Goal: Information Seeking & Learning: Stay updated

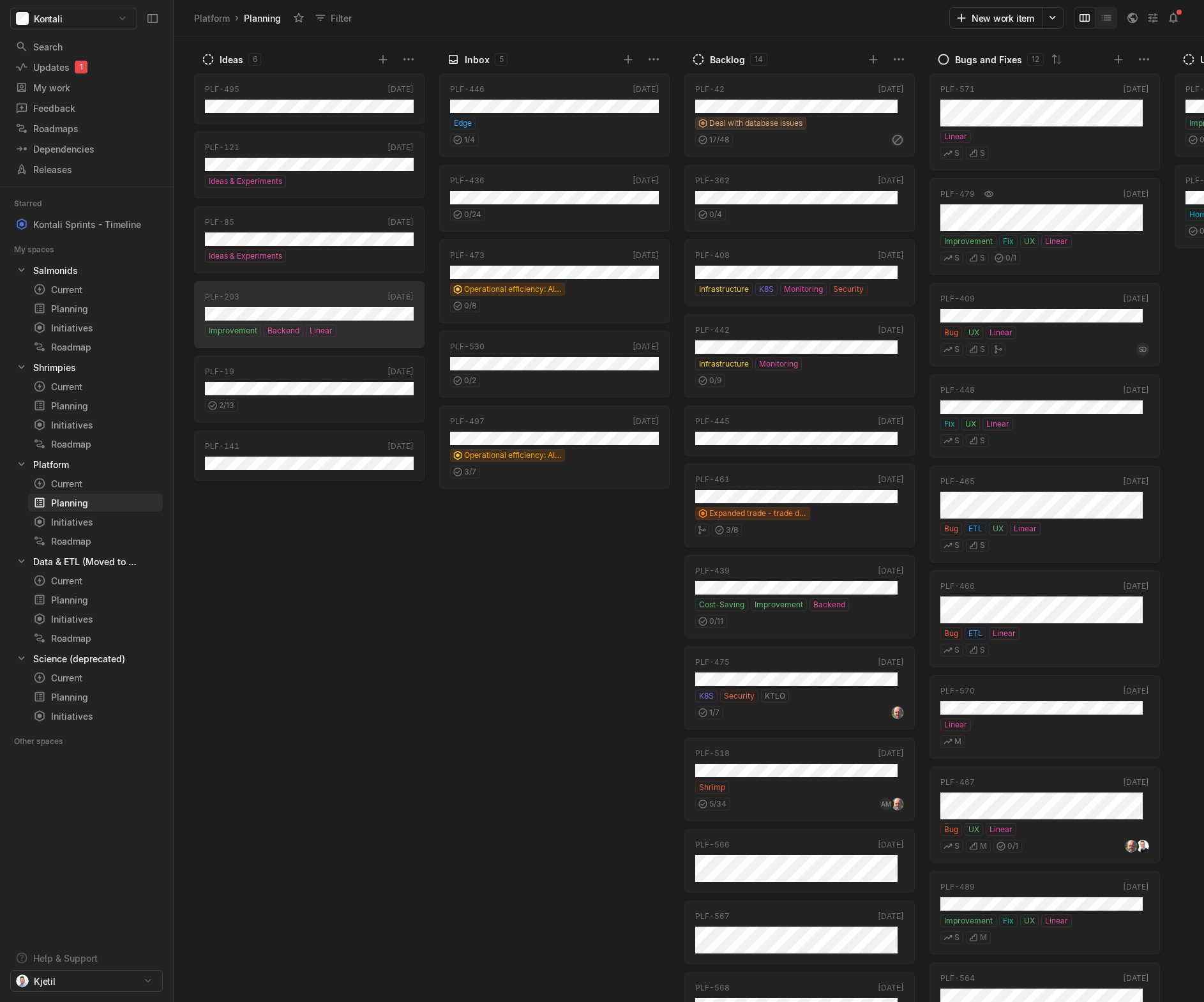
scroll to position [7, 0]
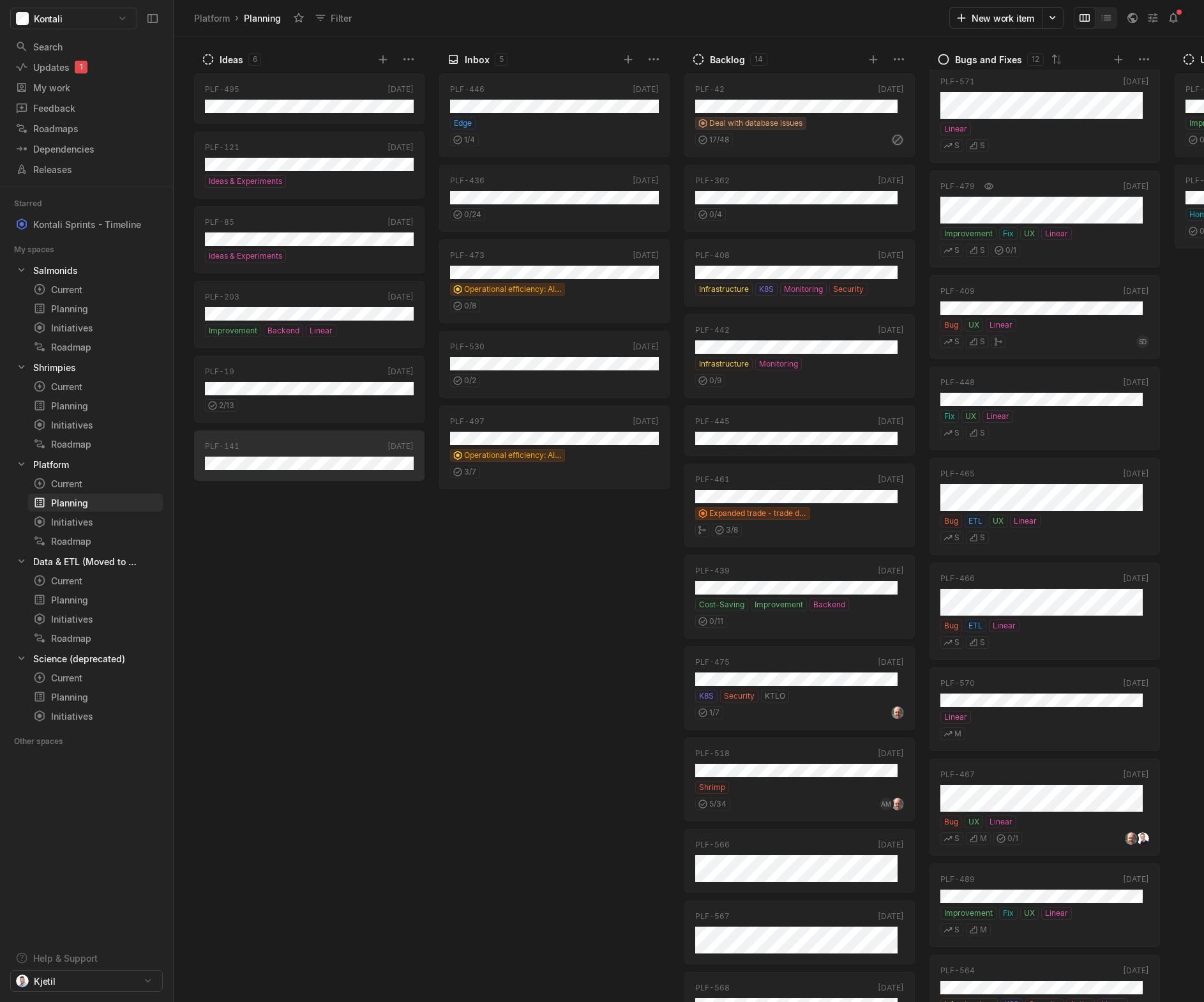
click at [416, 597] on div "PLF-495 [DATE] PLF-121 [DATE] Ideas & Experiments PLF-85 [DATE] Ideas & Experim…" at bounding box center [312, 536] width 236 height 932
click at [50, 60] on div "Updates 1" at bounding box center [63, 67] width 96 height 13
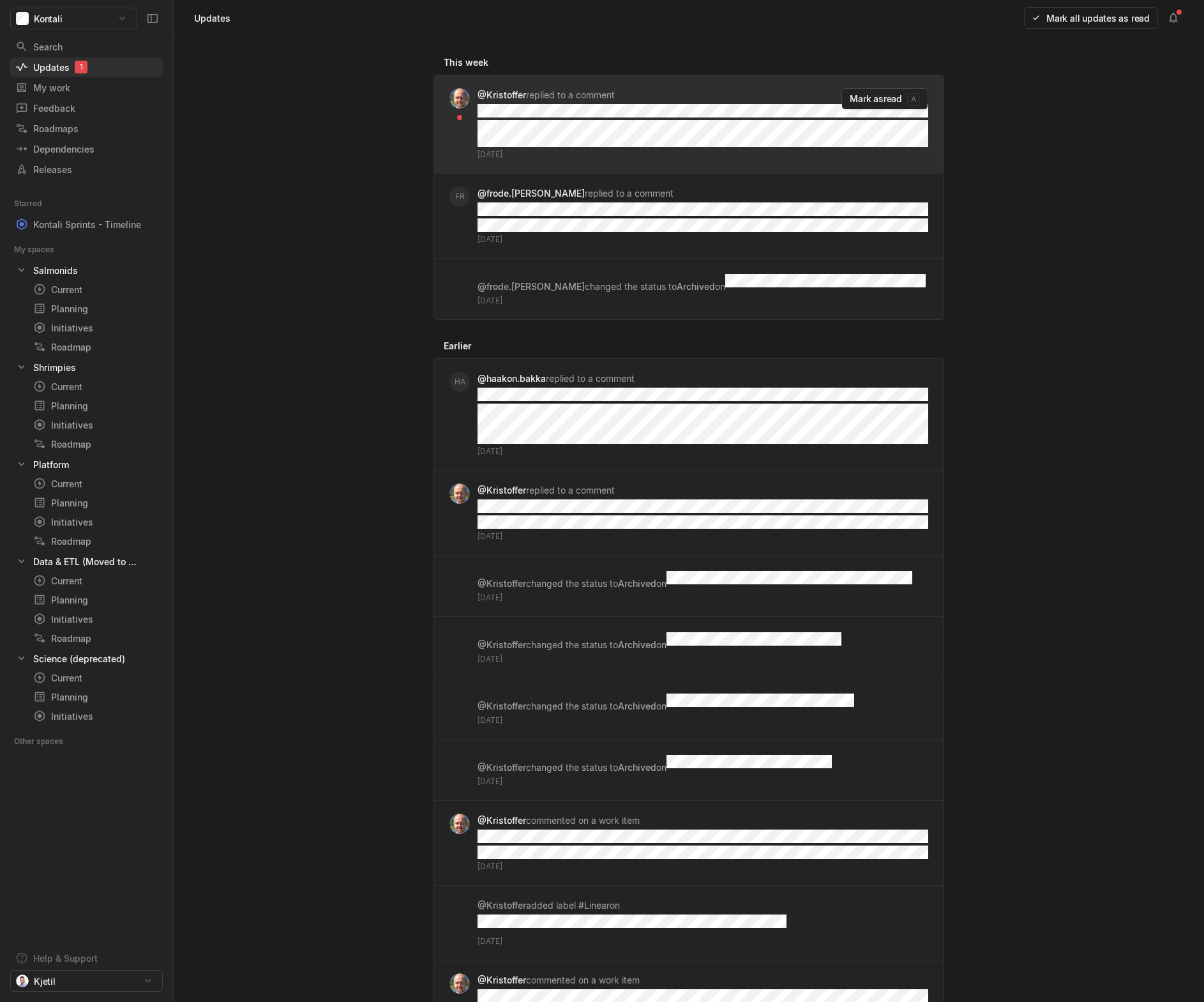
click at [691, 150] on div "@[PERSON_NAME] replied to a comment [DATE]" at bounding box center [703, 124] width 450 height 72
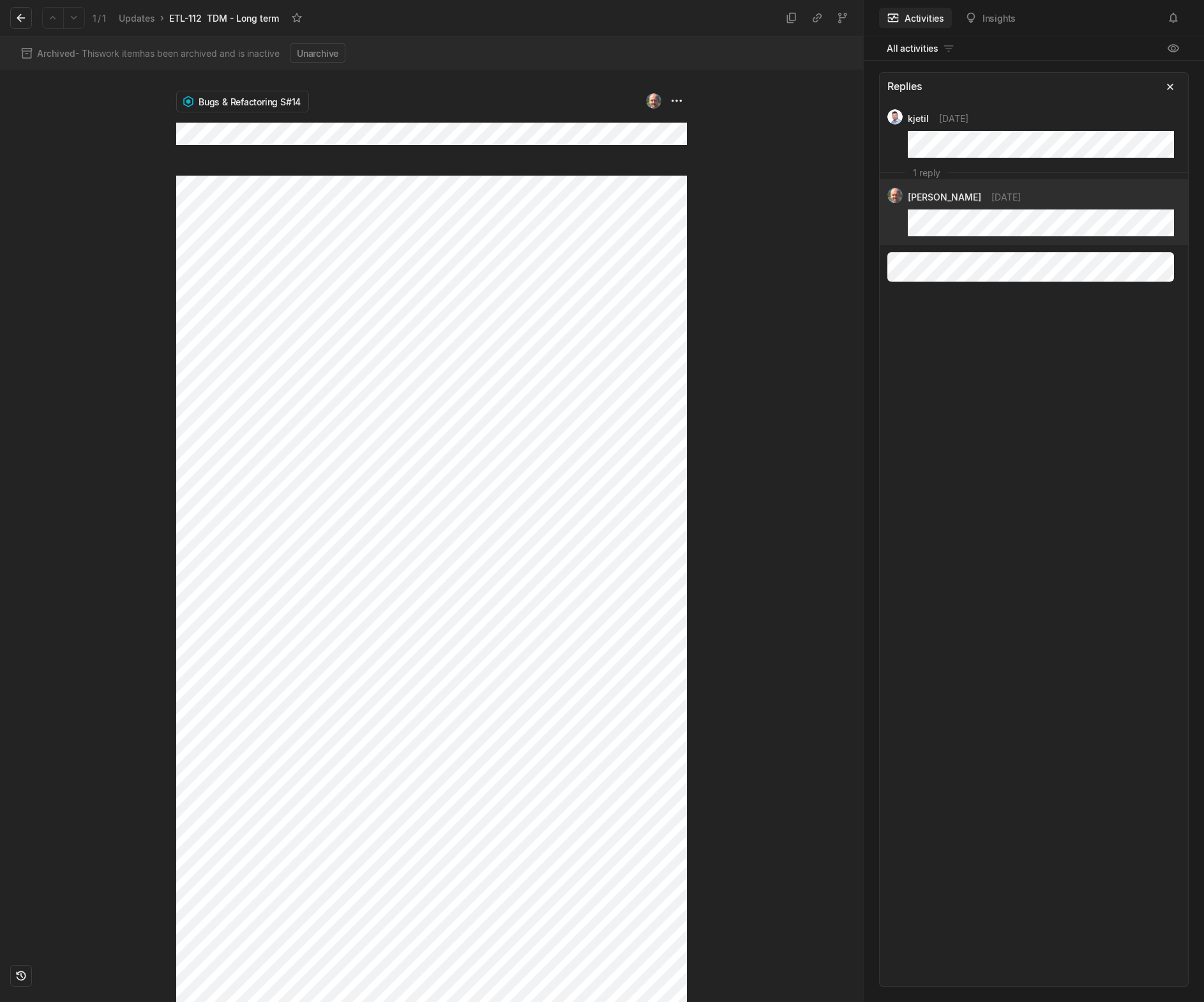
scroll to position [2052, 0]
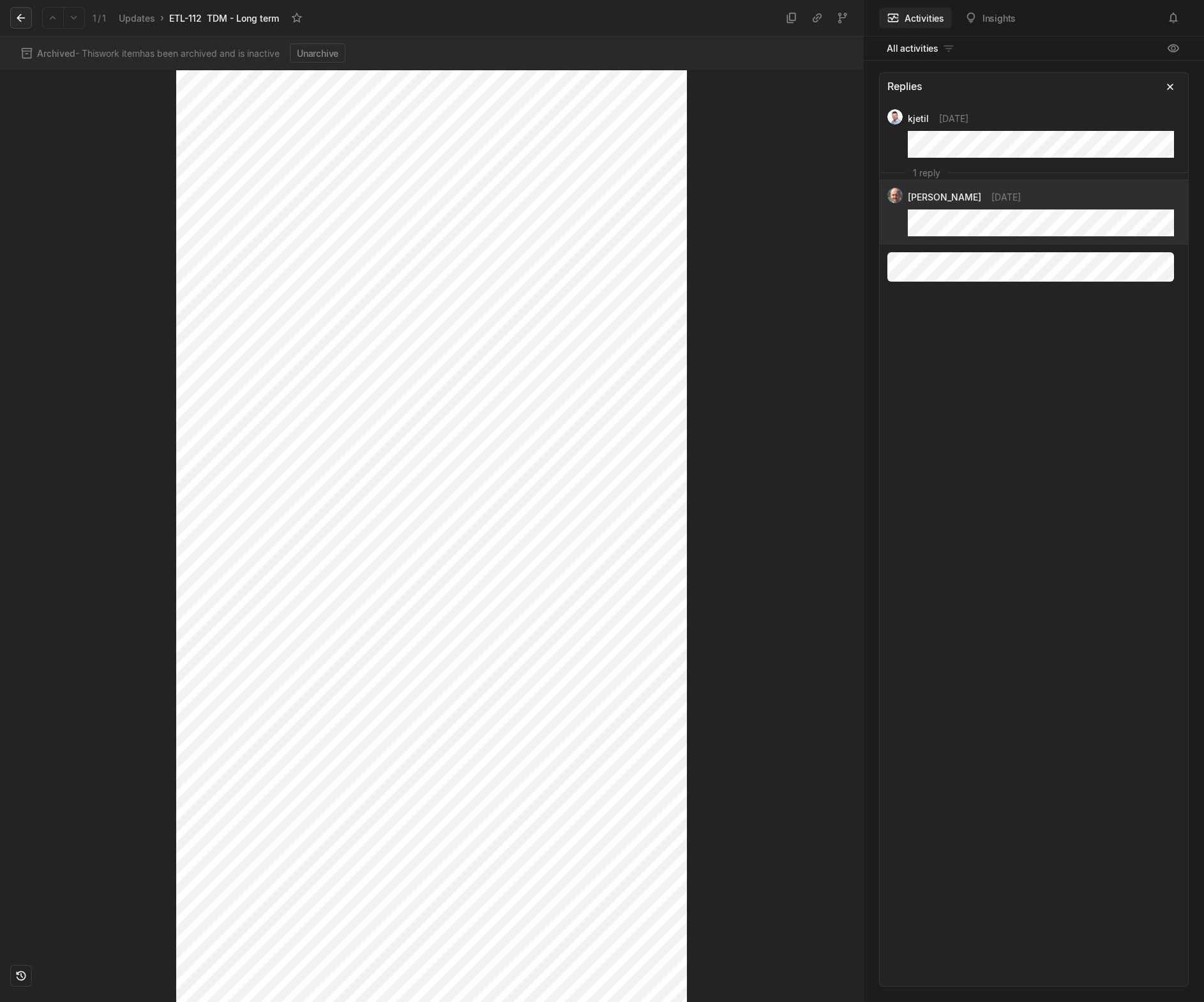
click at [18, 24] on button at bounding box center [21, 17] width 21 height 21
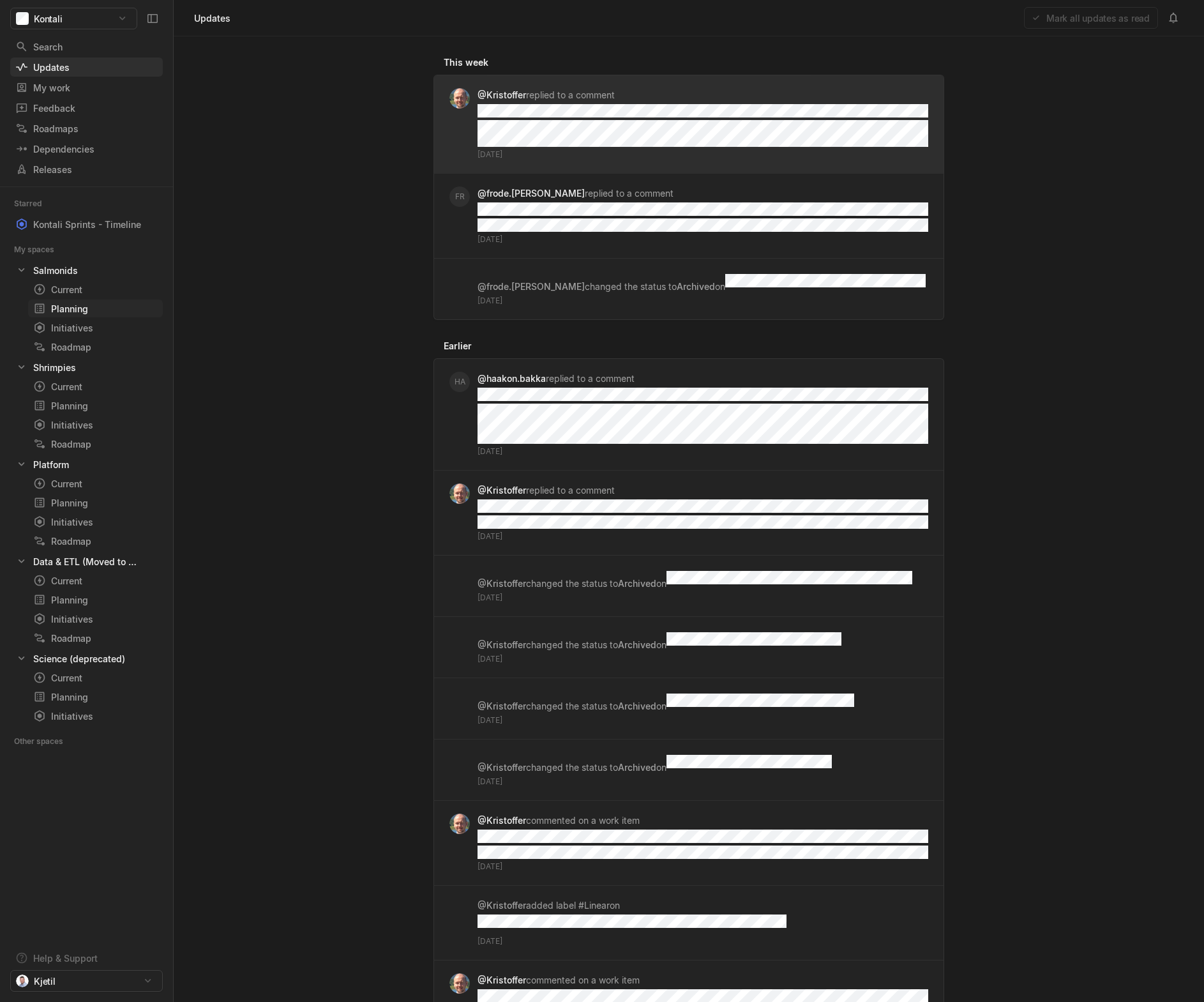
click at [100, 313] on div "Planning" at bounding box center [72, 309] width 78 height 13
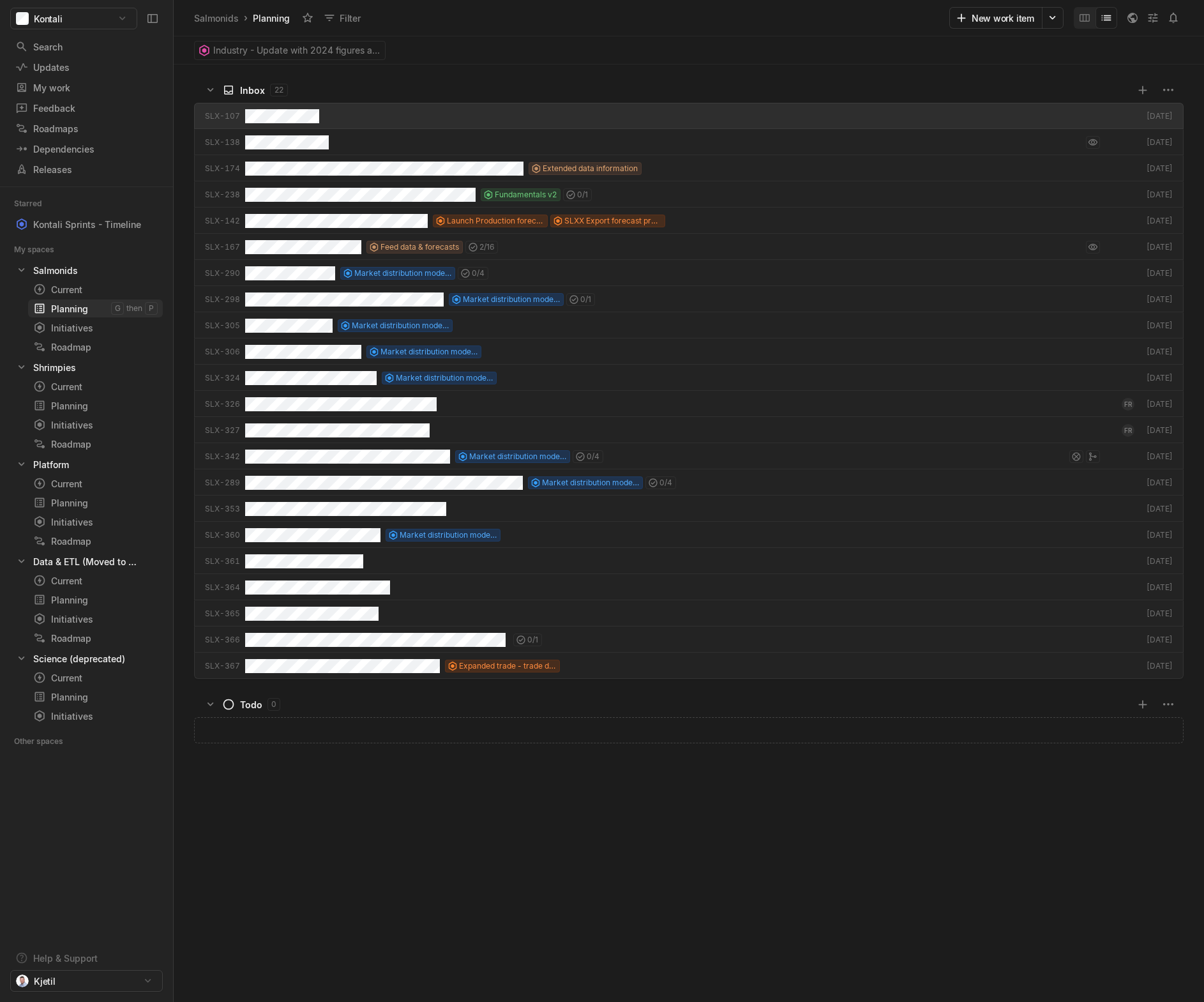
scroll to position [931, 1024]
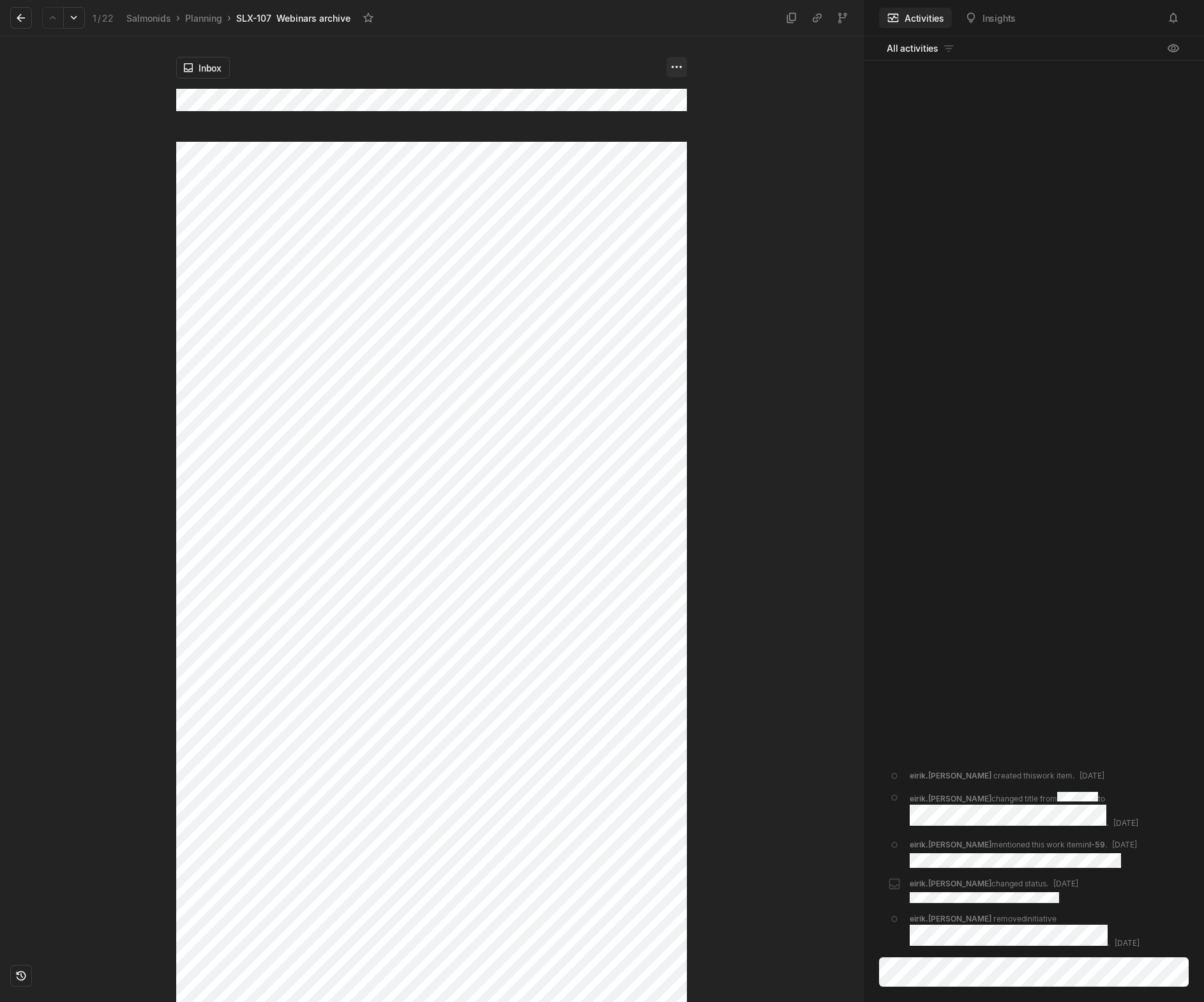
click at [678, 64] on html "Kontali Search / Updates g then u My work = Feedback g then f Roadmaps g then ⇧…" at bounding box center [602, 501] width 1204 height 1002
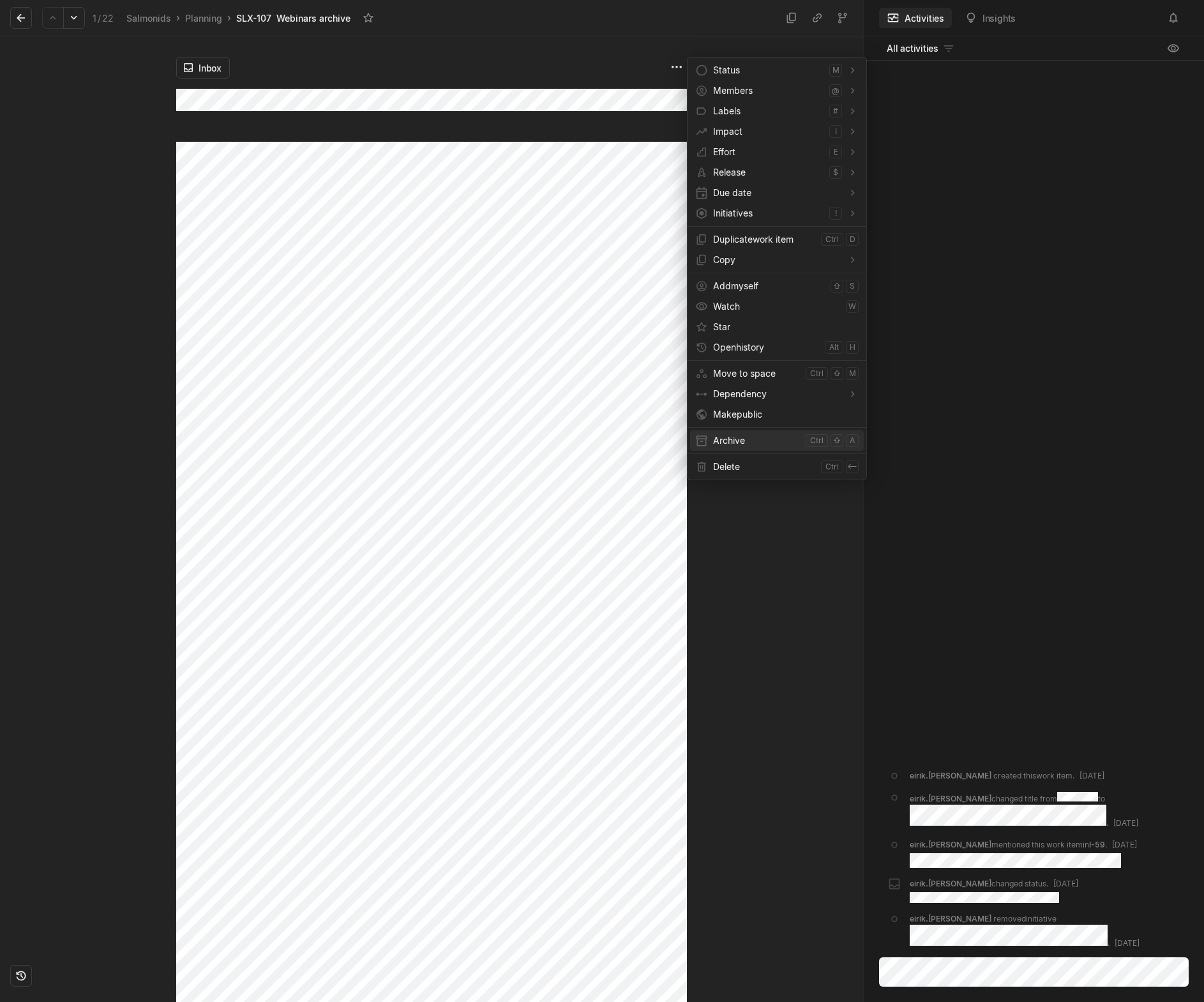
click at [725, 444] on span "Archive" at bounding box center [757, 441] width 87 height 20
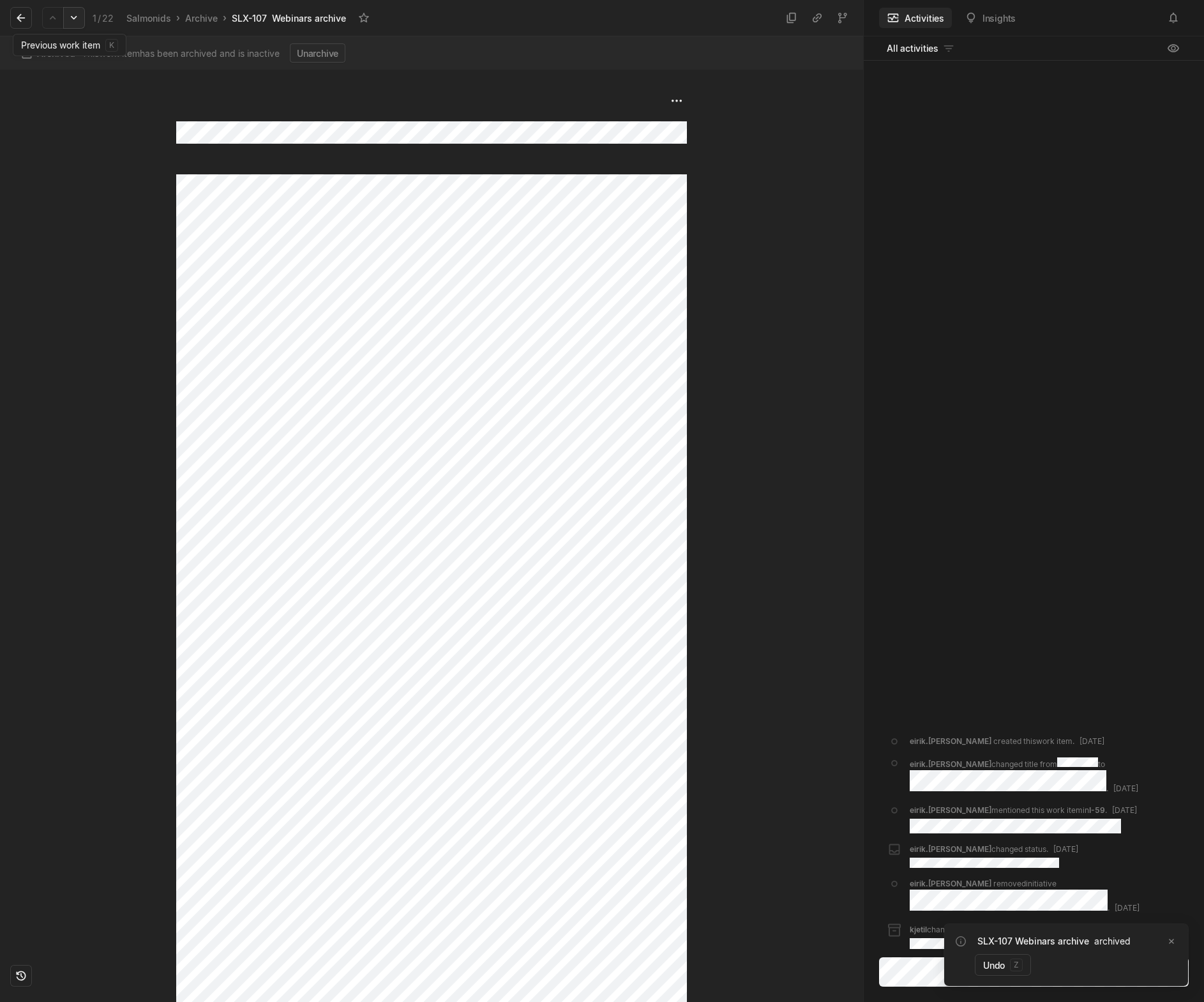
click at [72, 18] on icon at bounding box center [74, 17] width 13 height 13
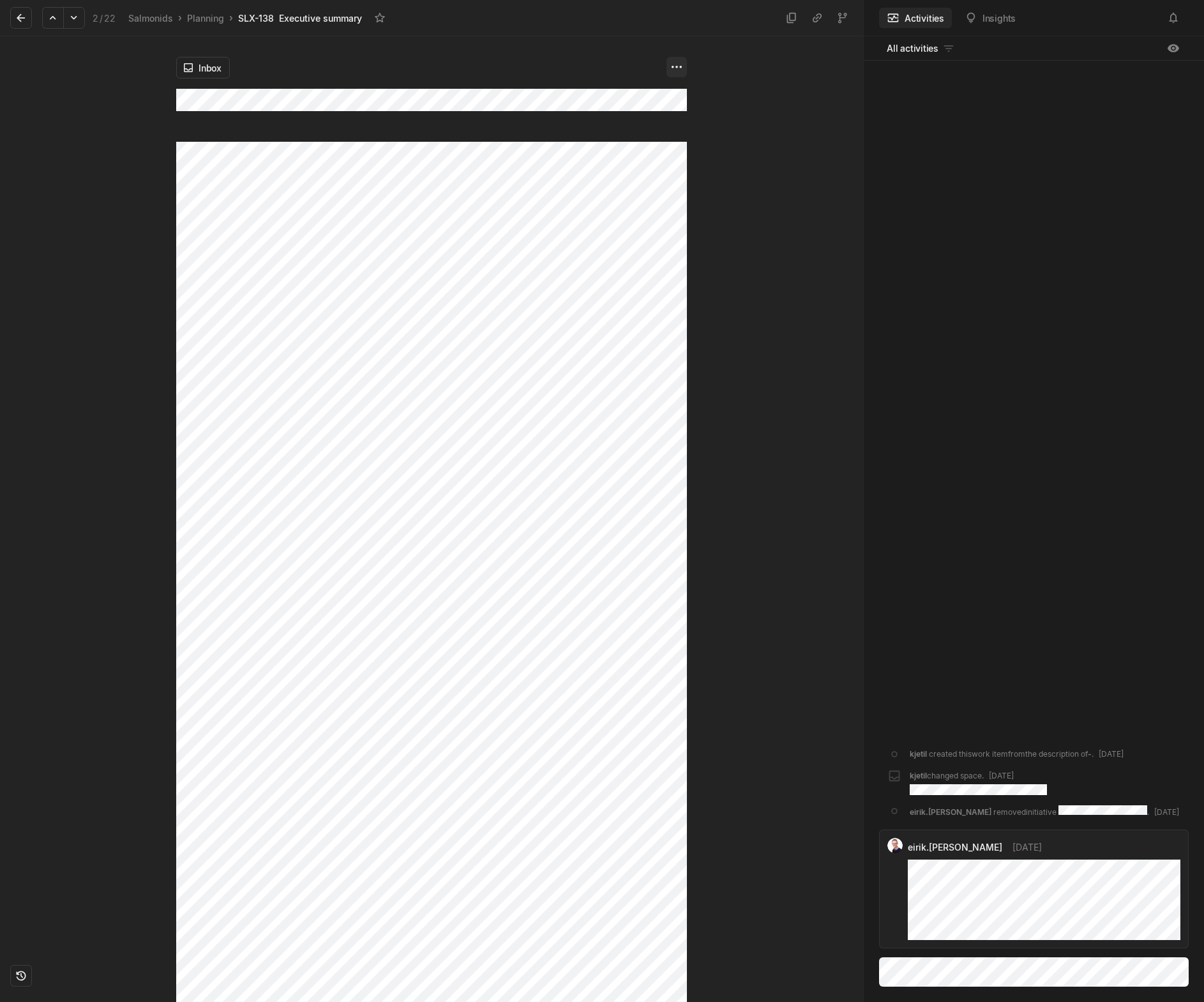
click at [675, 64] on html "Kontali Search / Updates g then u My work = Feedback g then f Roadmaps g then ⇧…" at bounding box center [602, 501] width 1204 height 1002
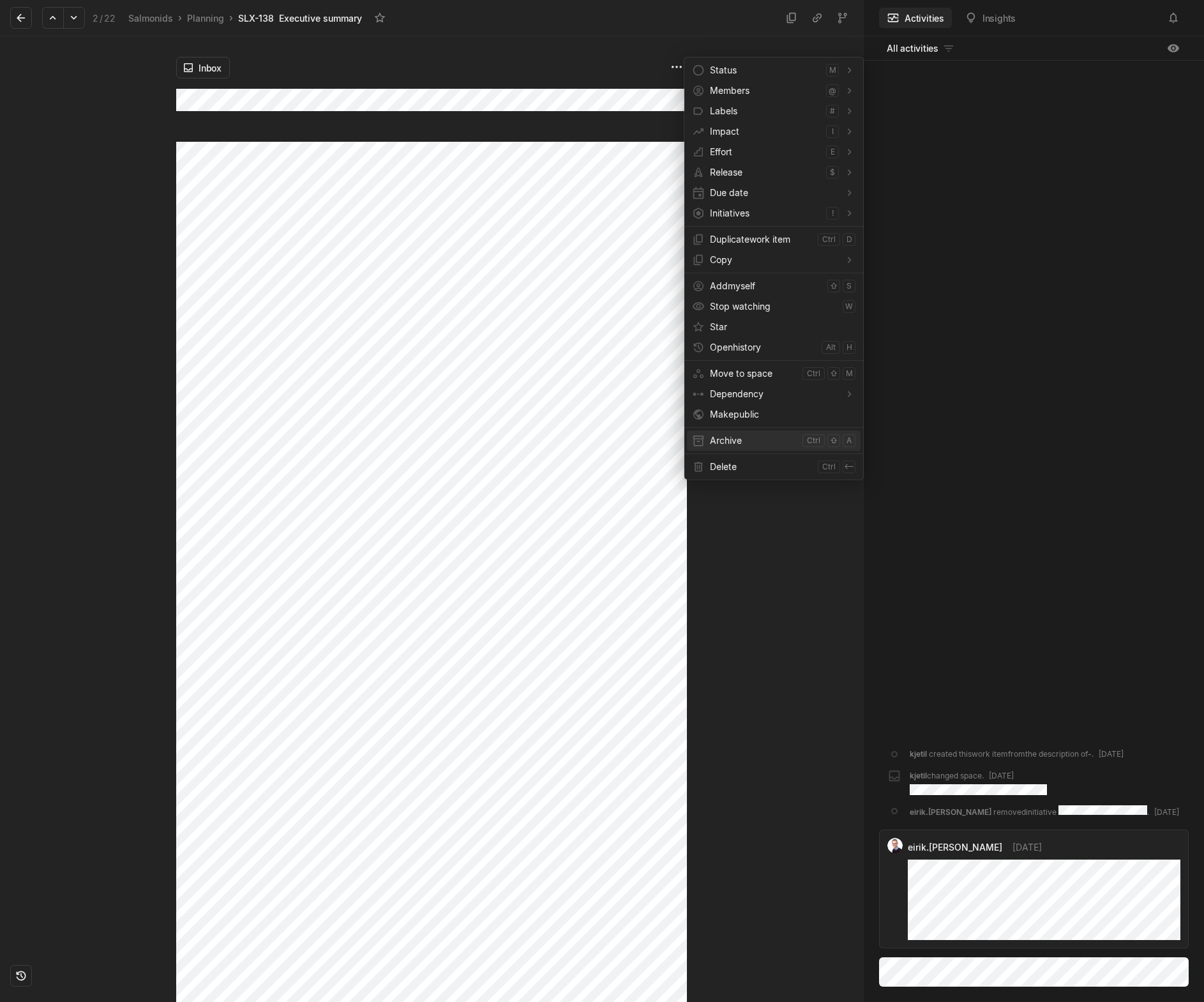
click at [745, 443] on span "Archive" at bounding box center [754, 441] width 87 height 20
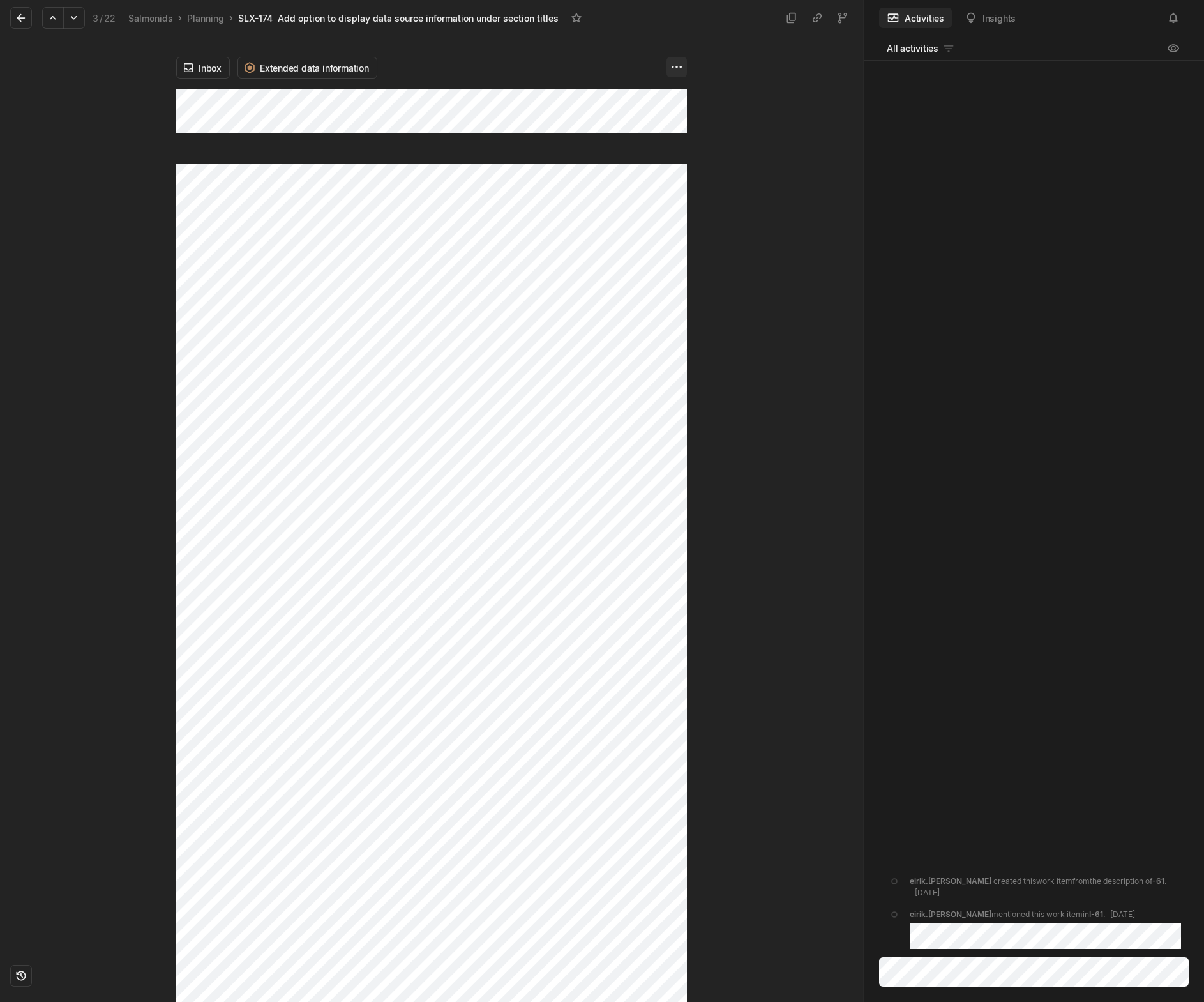
click at [673, 75] on html "Kontali Search / Updates g then u My work = Feedback g then f Roadmaps g then ⇧…" at bounding box center [602, 501] width 1204 height 1002
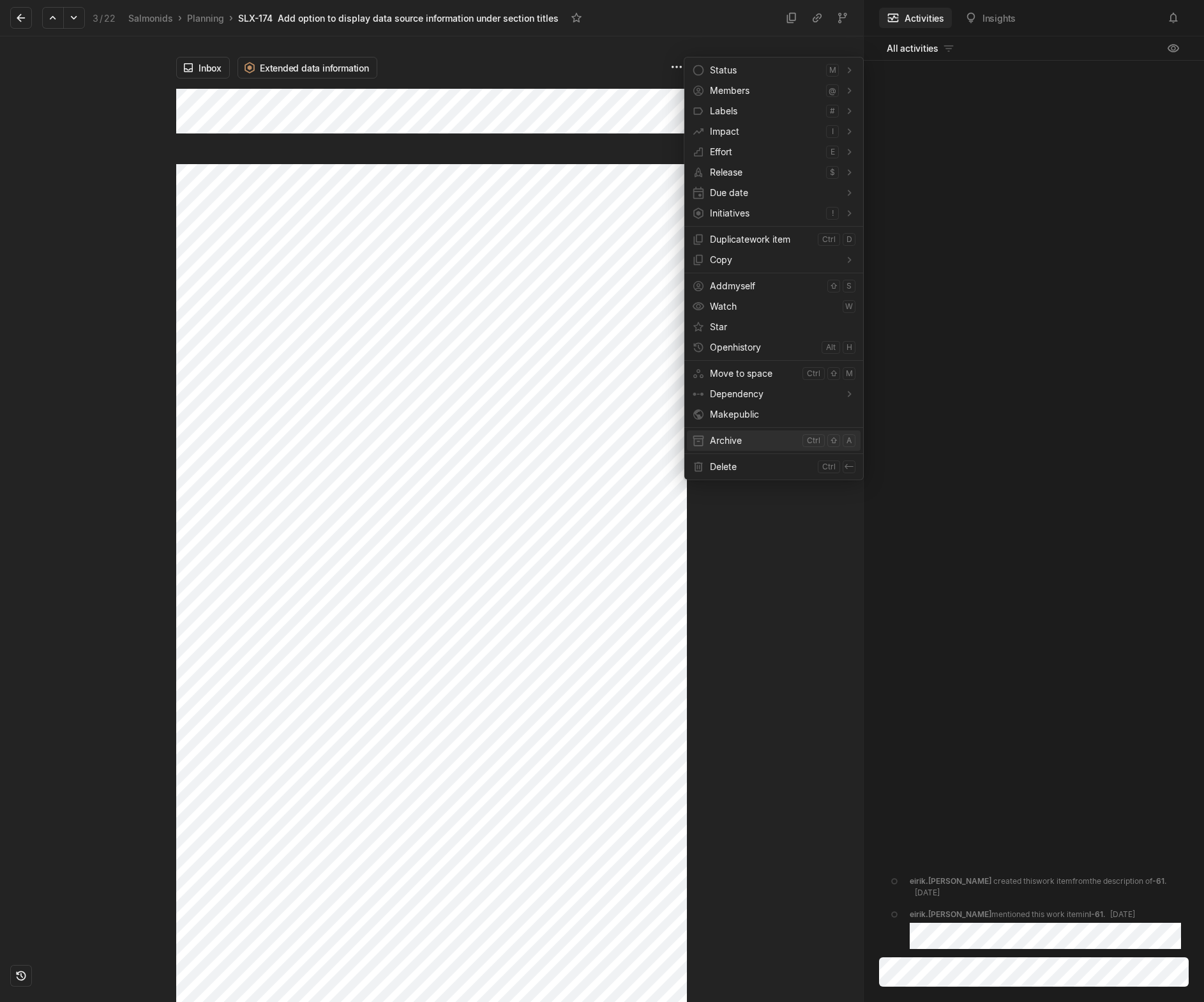
click at [705, 435] on div "Archive ctrl ⇧ a" at bounding box center [774, 441] width 174 height 20
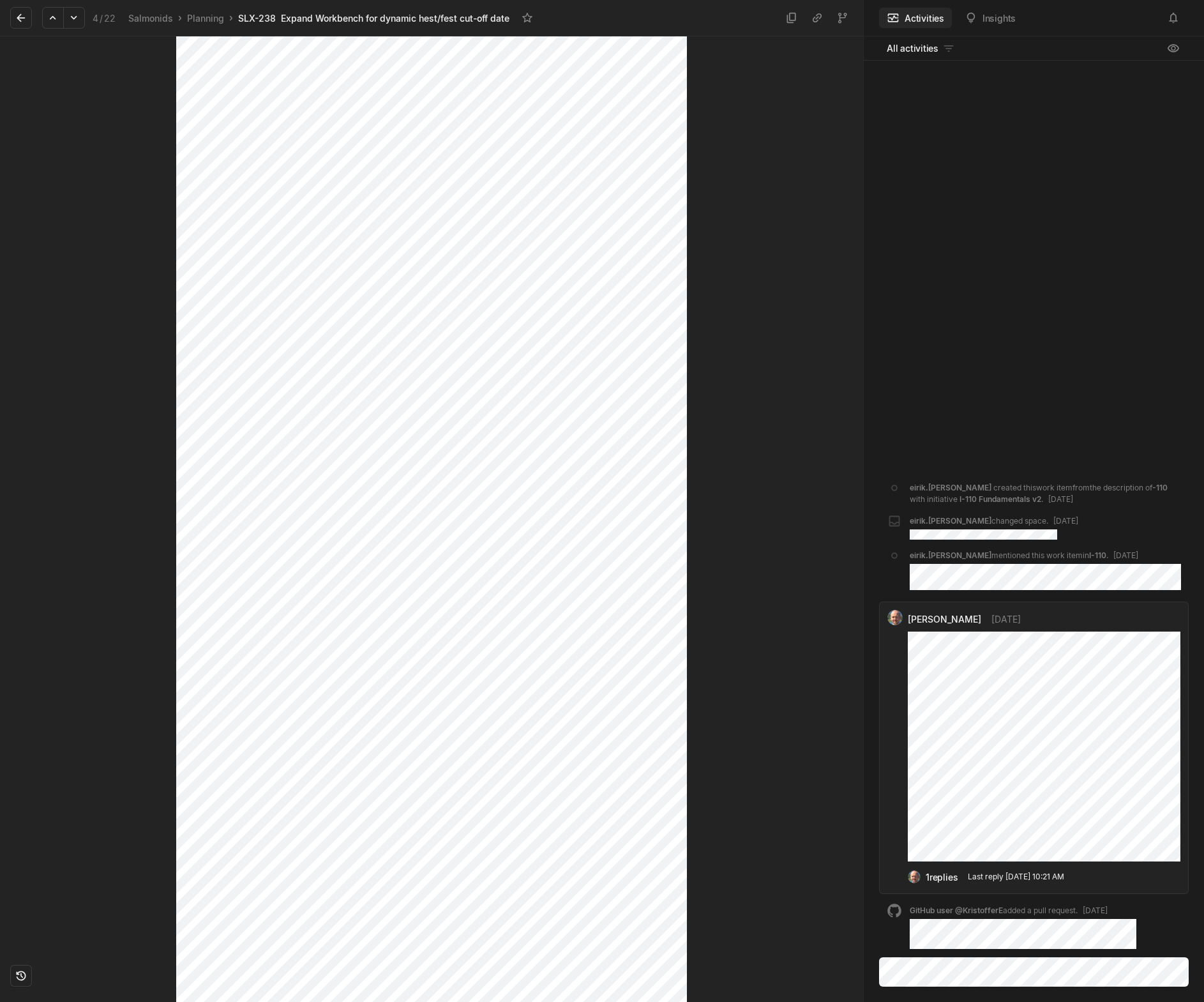
scroll to position [408, 0]
click at [755, 579] on div at bounding box center [775, 112] width 176 height 966
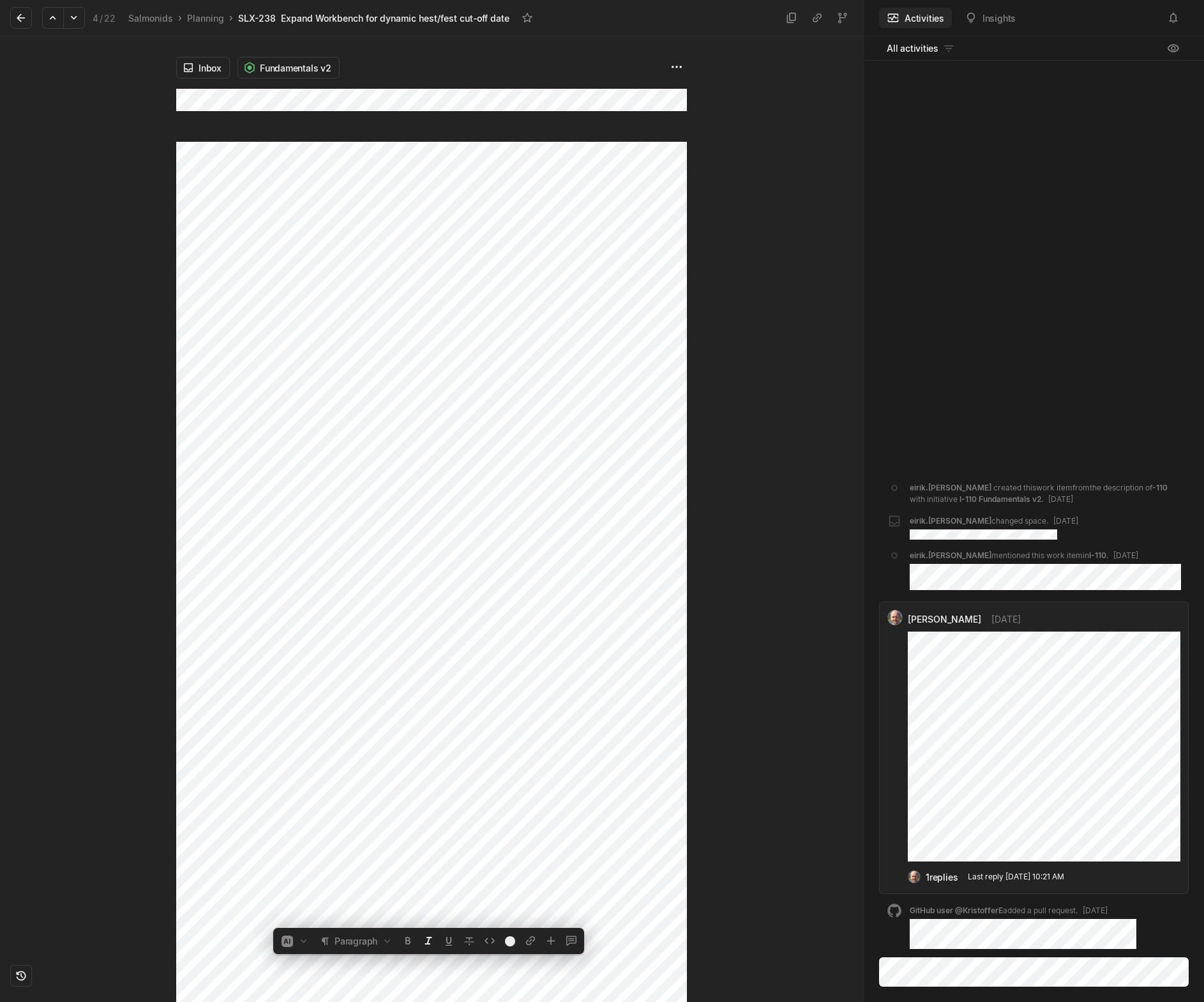
scroll to position [329, 0]
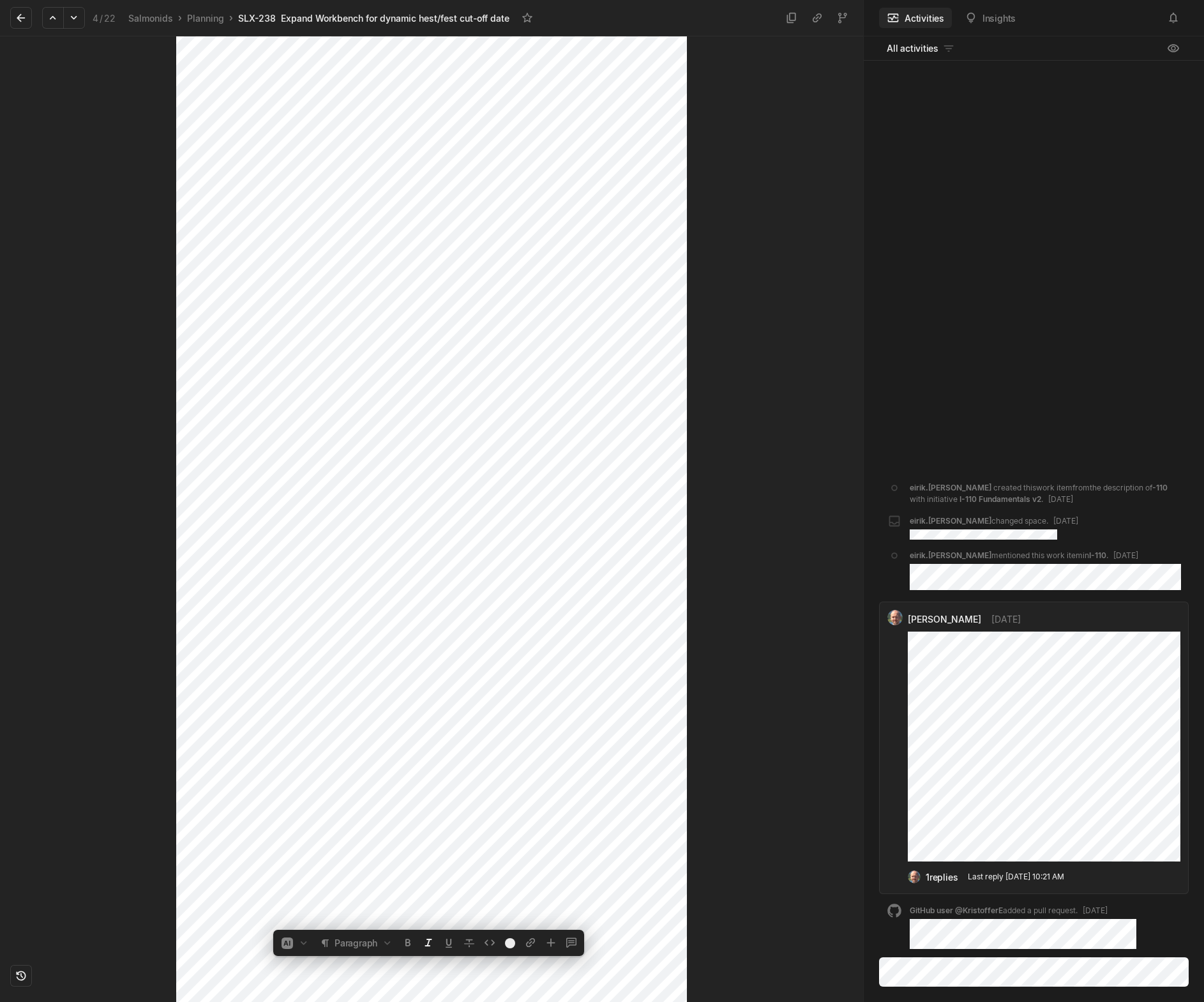
click at [102, 545] on div at bounding box center [88, 190] width 176 height 966
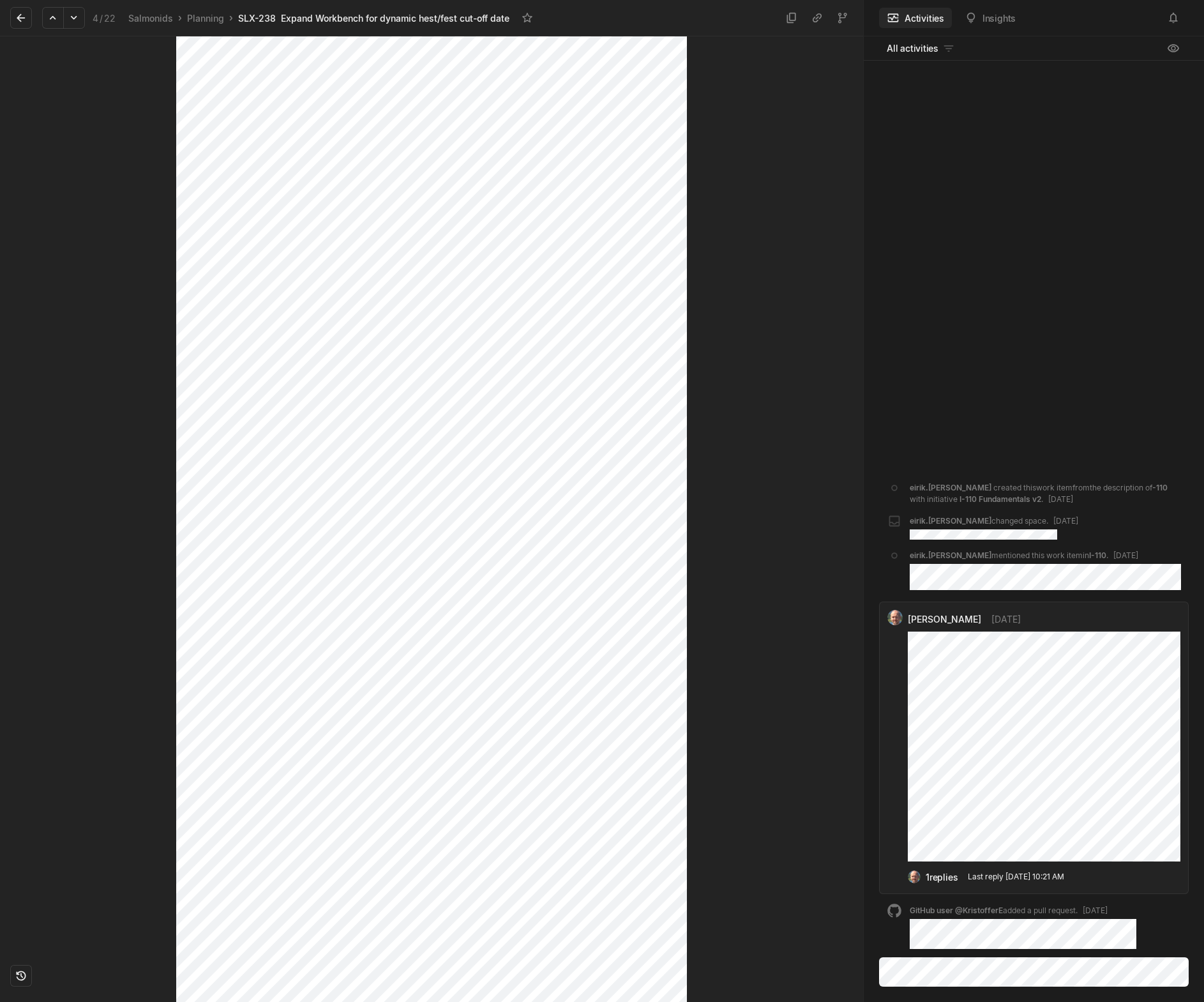
scroll to position [0, 0]
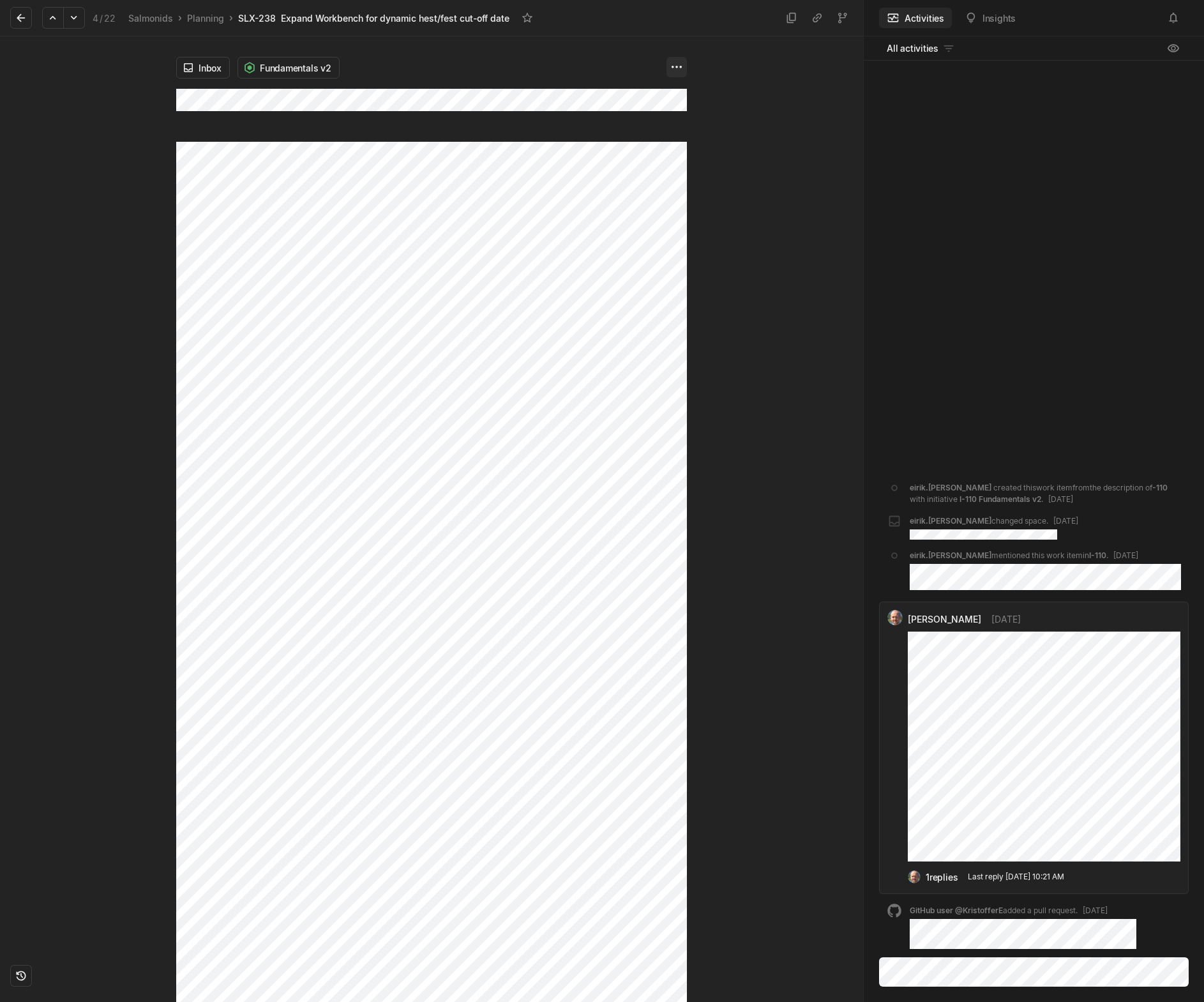
click at [671, 62] on html "Kontali Search / Updates g then u My work = Feedback g then f Roadmaps g then ⇧…" at bounding box center [602, 501] width 1204 height 1002
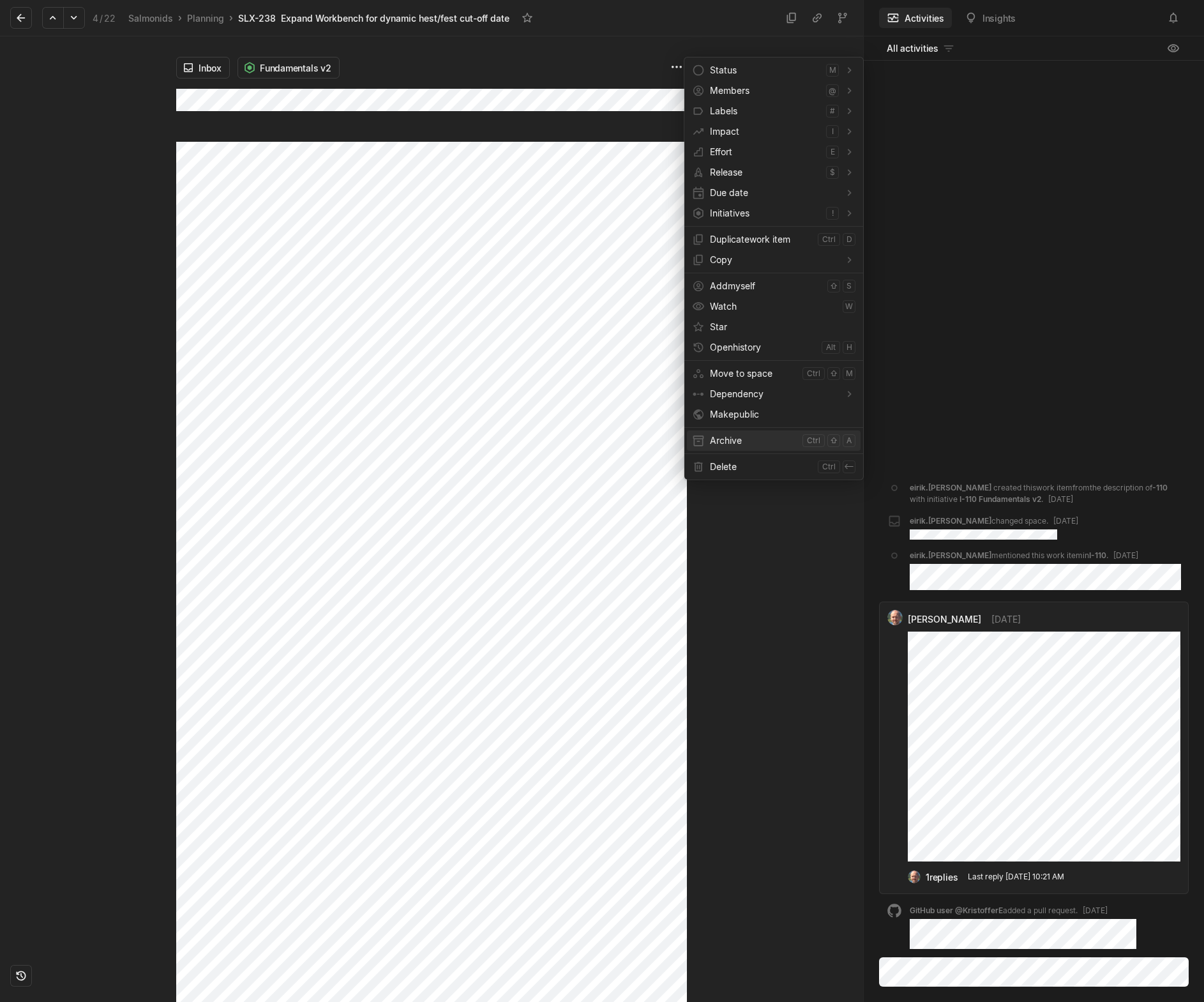
click at [728, 443] on span "Archive" at bounding box center [754, 441] width 87 height 20
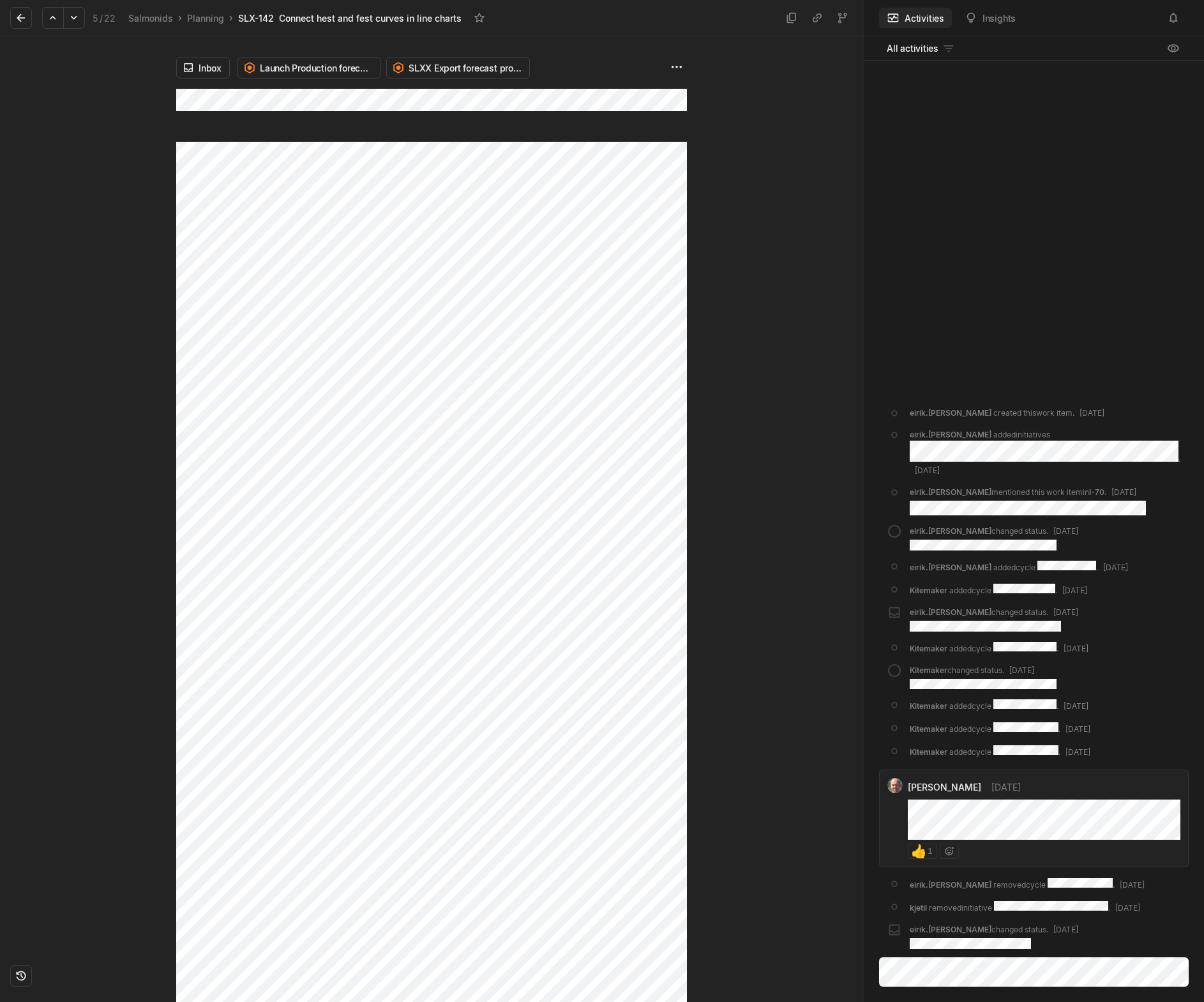
click at [157, 93] on div "Inbox Launch Production forecast product SLXX Export forecast product" at bounding box center [431, 519] width 863 height 966
click at [570, 85] on div "Inbox Launch Production forecast product SLXX Export forecast product" at bounding box center [432, 89] width 511 height 105
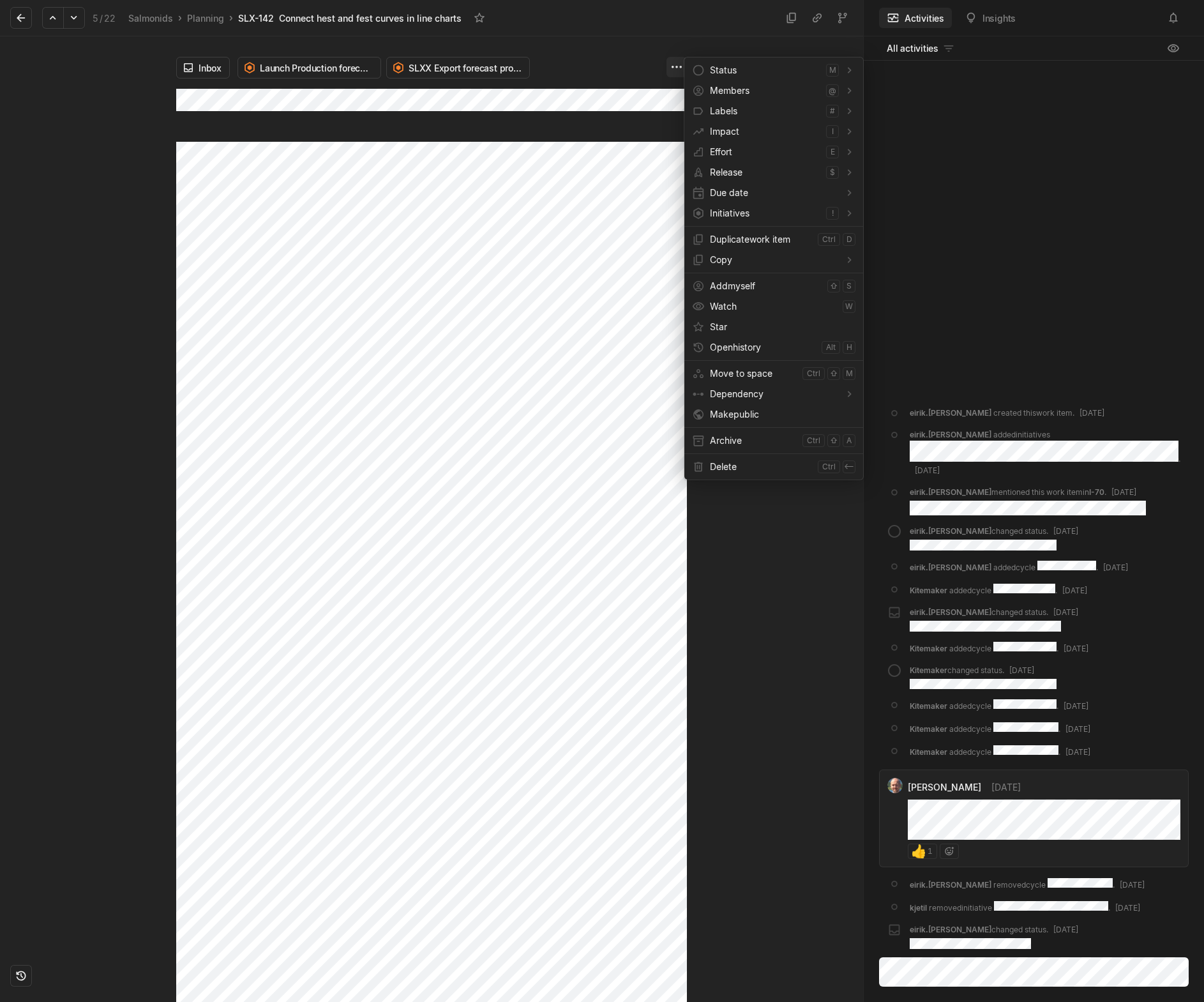
click at [673, 74] on html "Kontali Search / Updates g then u My work = Feedback g then f Roadmaps g then ⇧…" at bounding box center [602, 501] width 1204 height 1002
click at [717, 442] on span "Archive" at bounding box center [754, 441] width 87 height 20
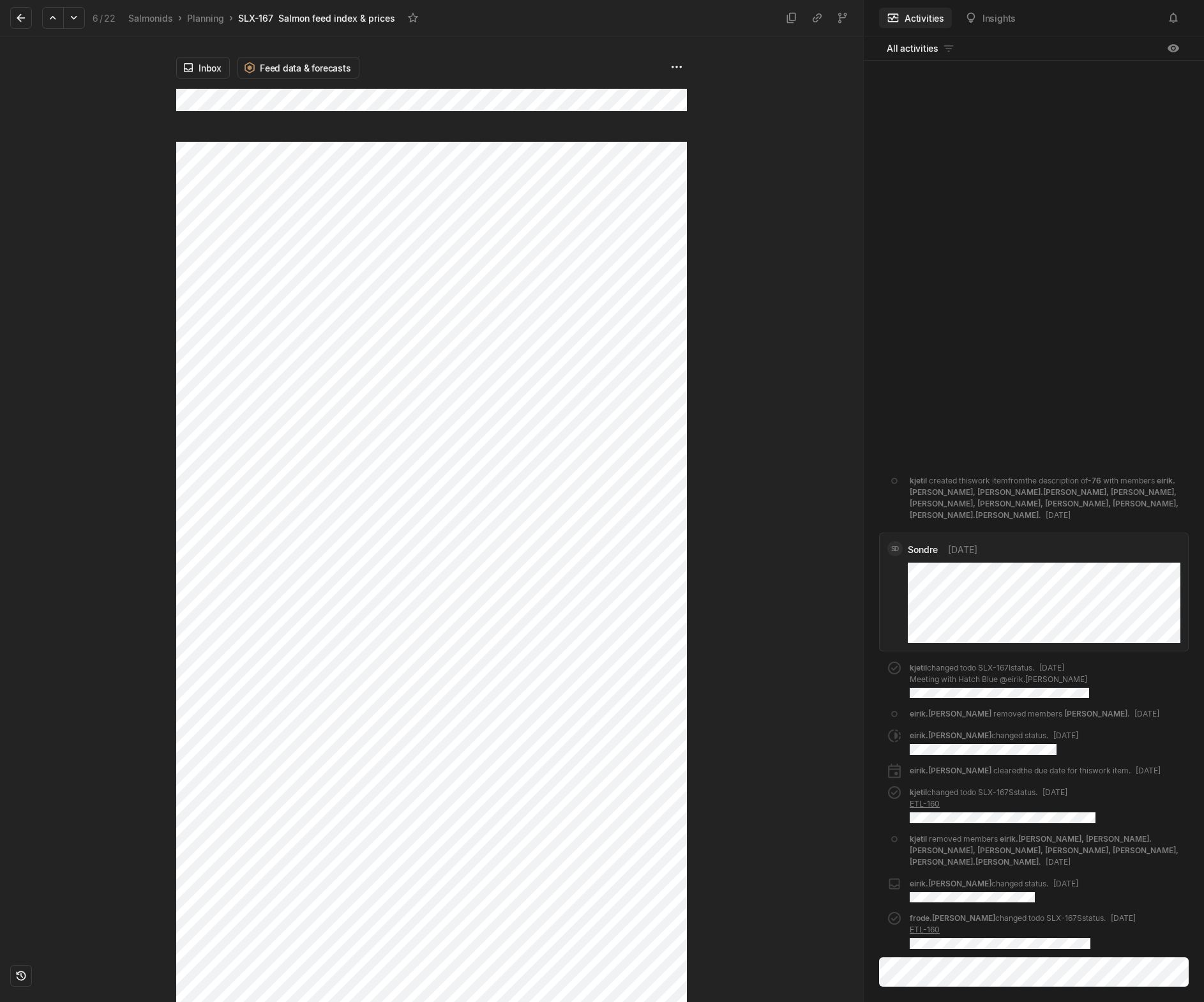
click at [145, 93] on div "Inbox Feed data & forecasts" at bounding box center [431, 519] width 863 height 966
click at [676, 64] on html "Kontali Search / Updates g then u My work = Feedback g then f Roadmaps g then ⇧…" at bounding box center [602, 501] width 1204 height 1002
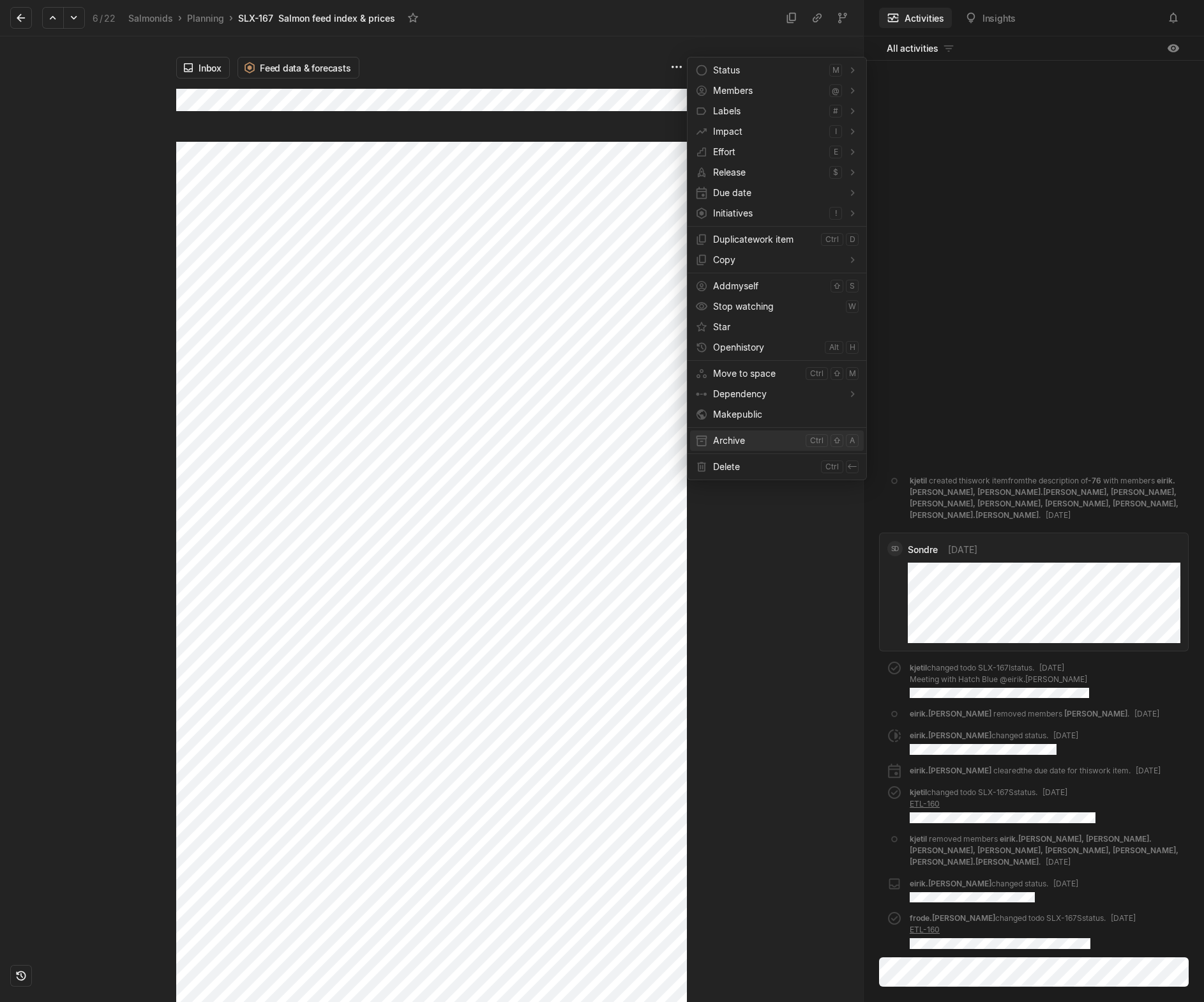
click at [733, 442] on span "Archive" at bounding box center [757, 441] width 87 height 20
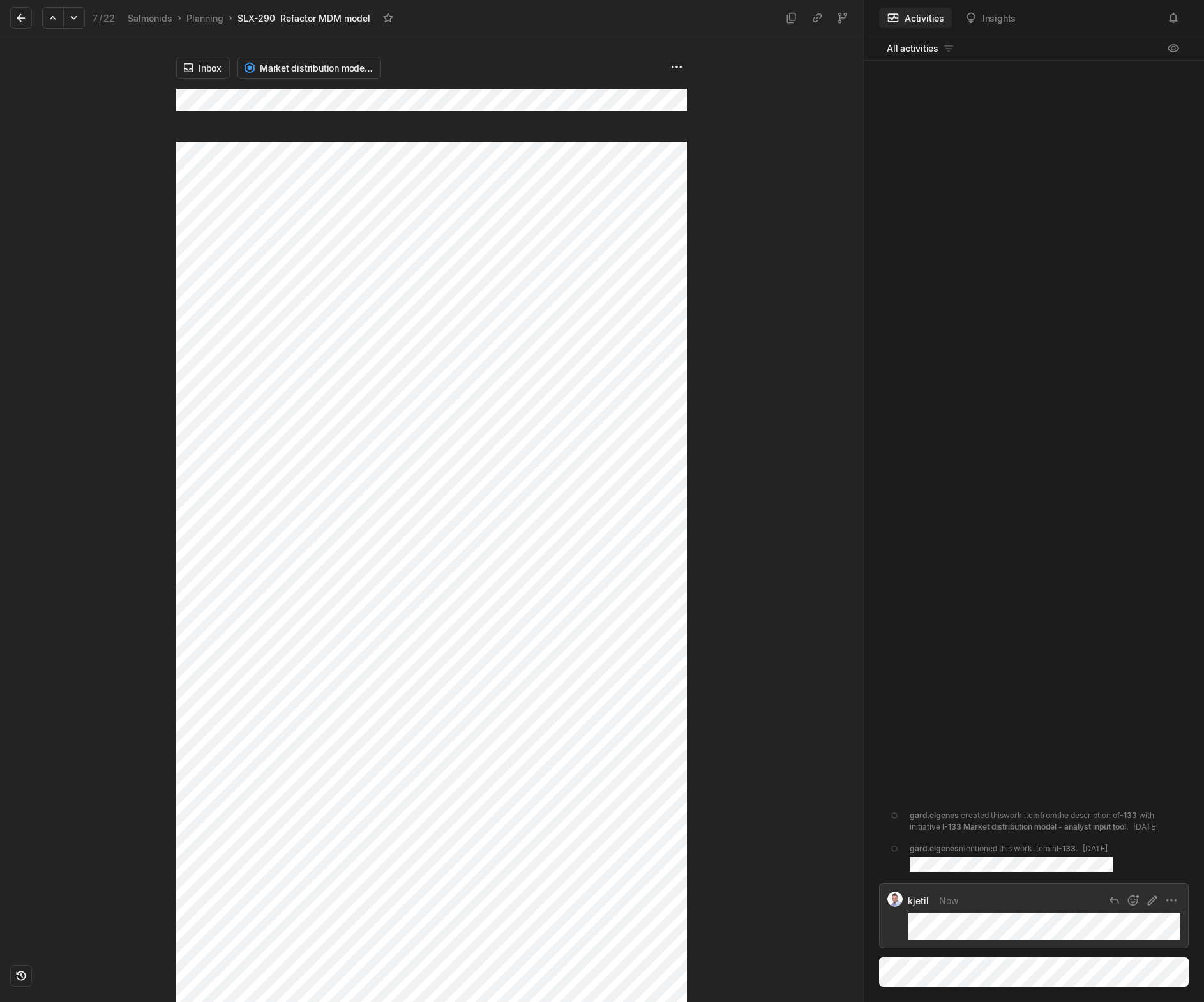
click at [902, 916] on div "kjetil Now" at bounding box center [1034, 915] width 308 height 64
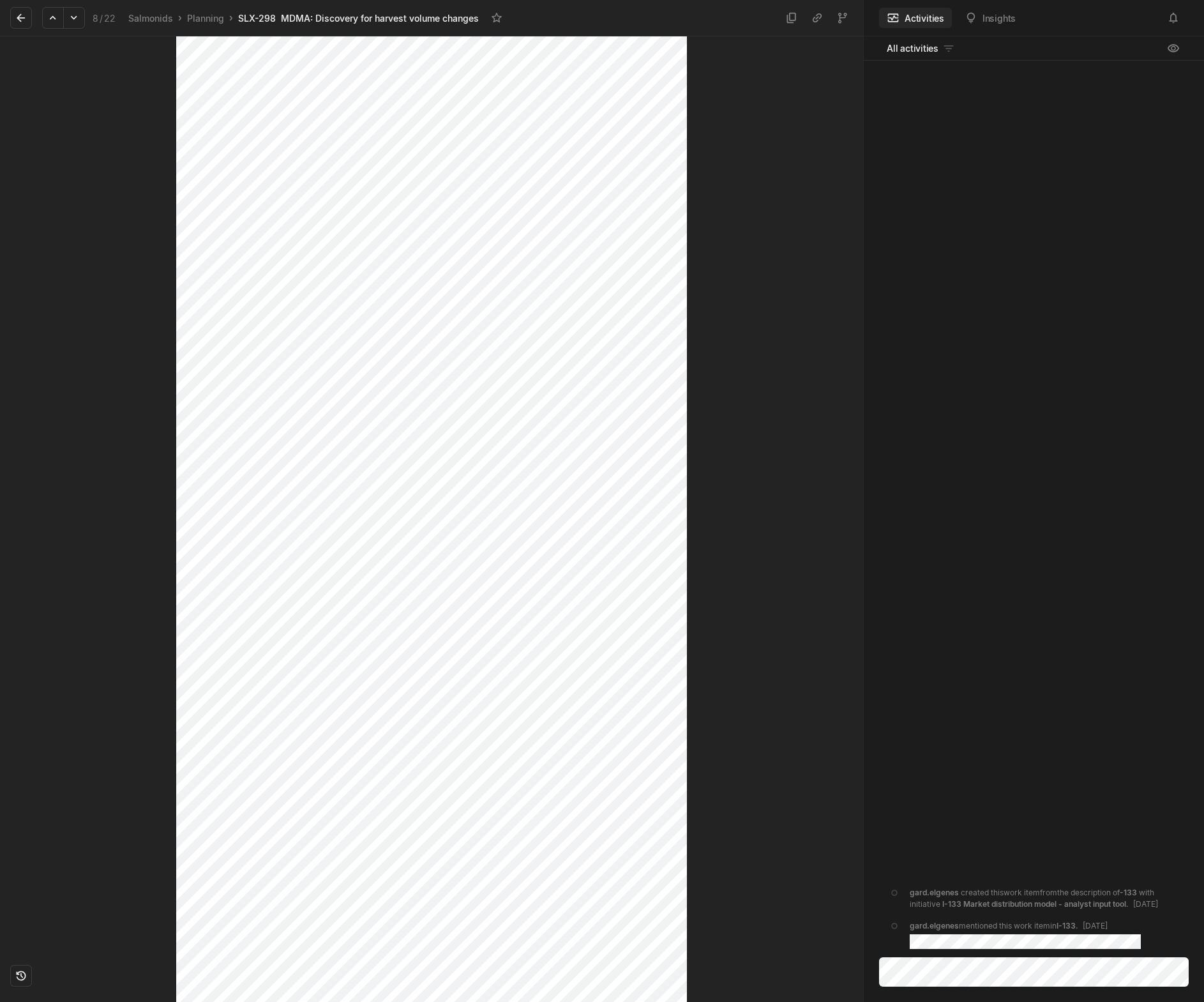
scroll to position [127, 0]
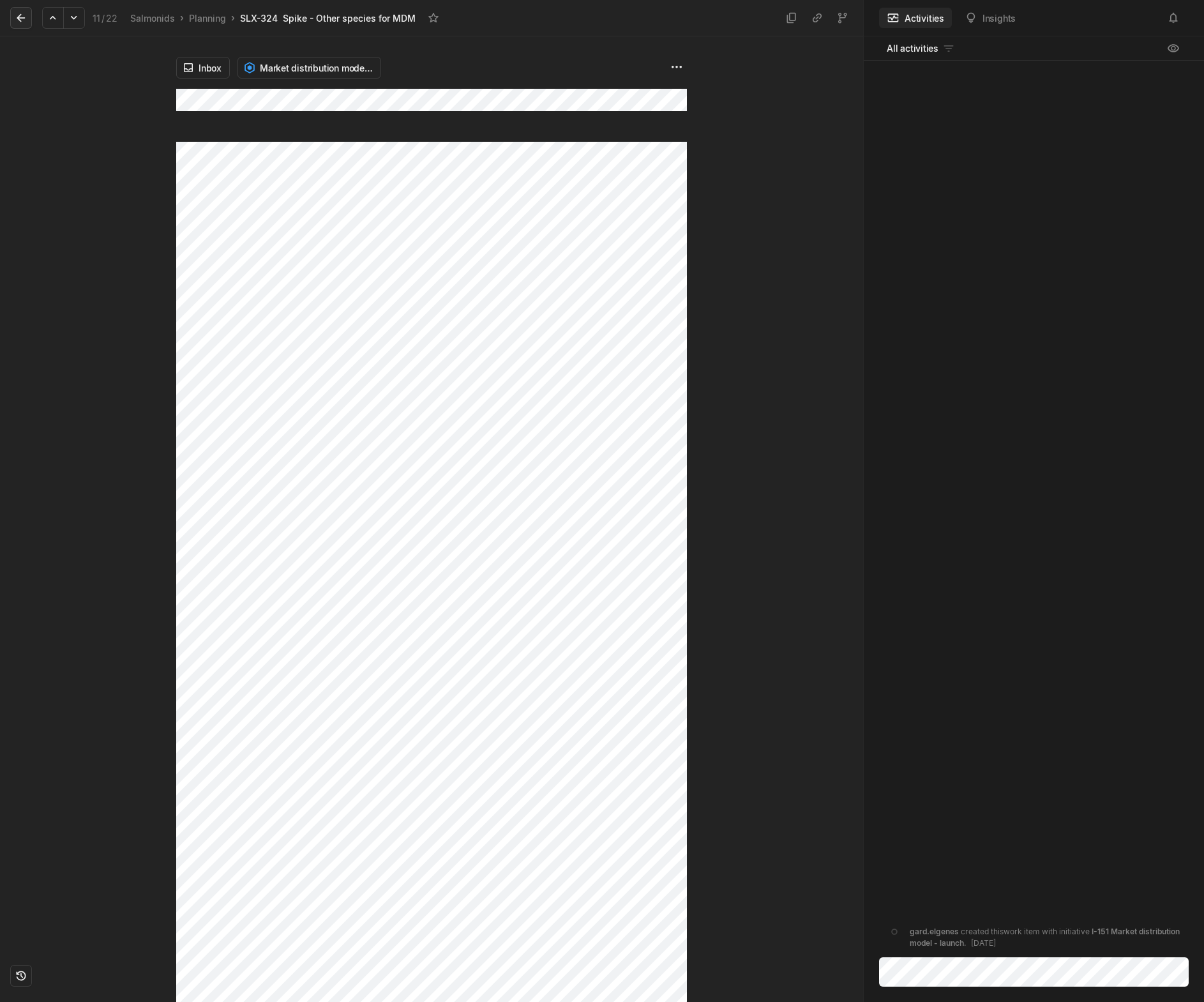
click at [20, 16] on icon at bounding box center [21, 17] width 13 height 13
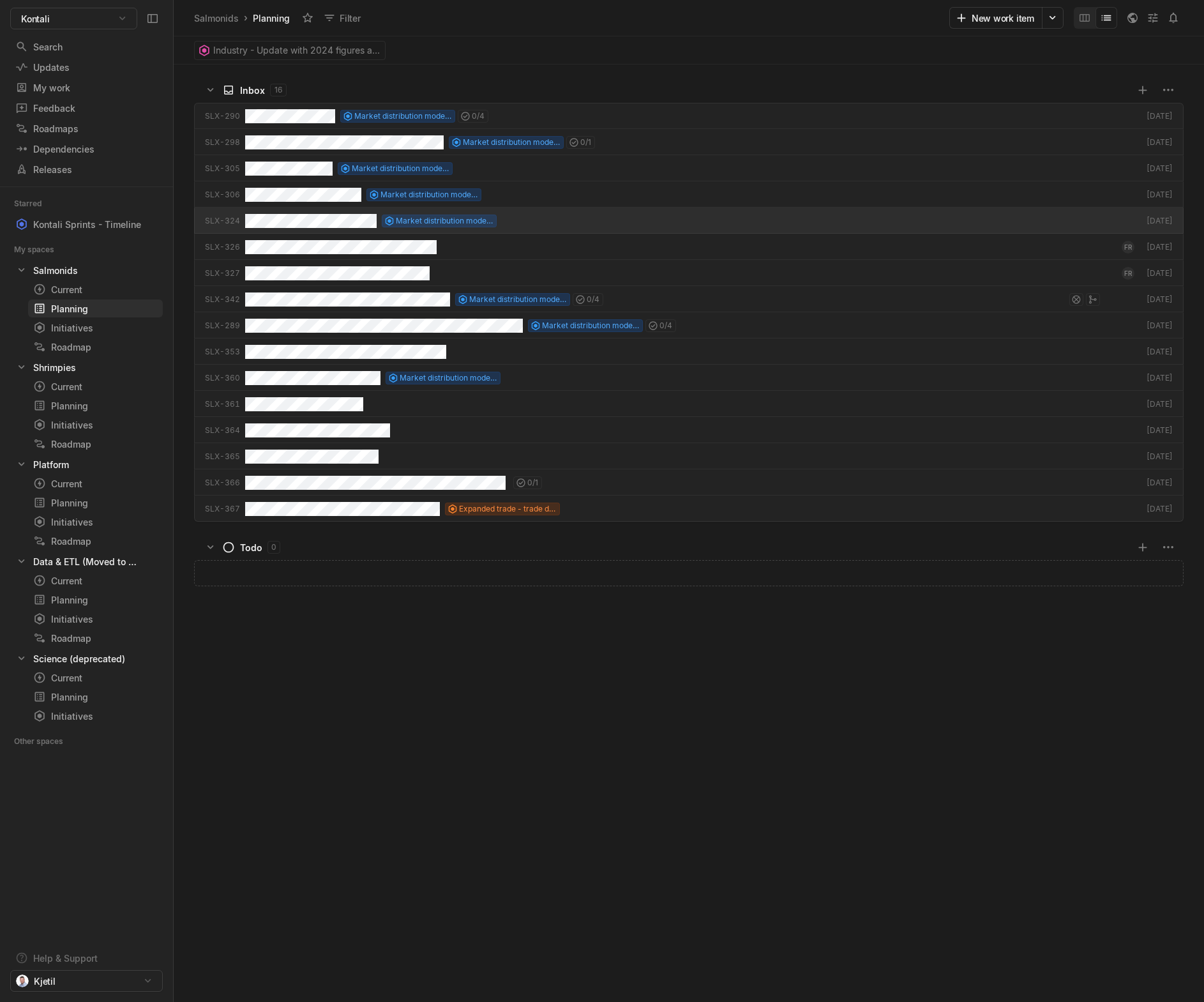
scroll to position [931, 1024]
click at [72, 149] on div "Dependencies" at bounding box center [63, 149] width 96 height 13
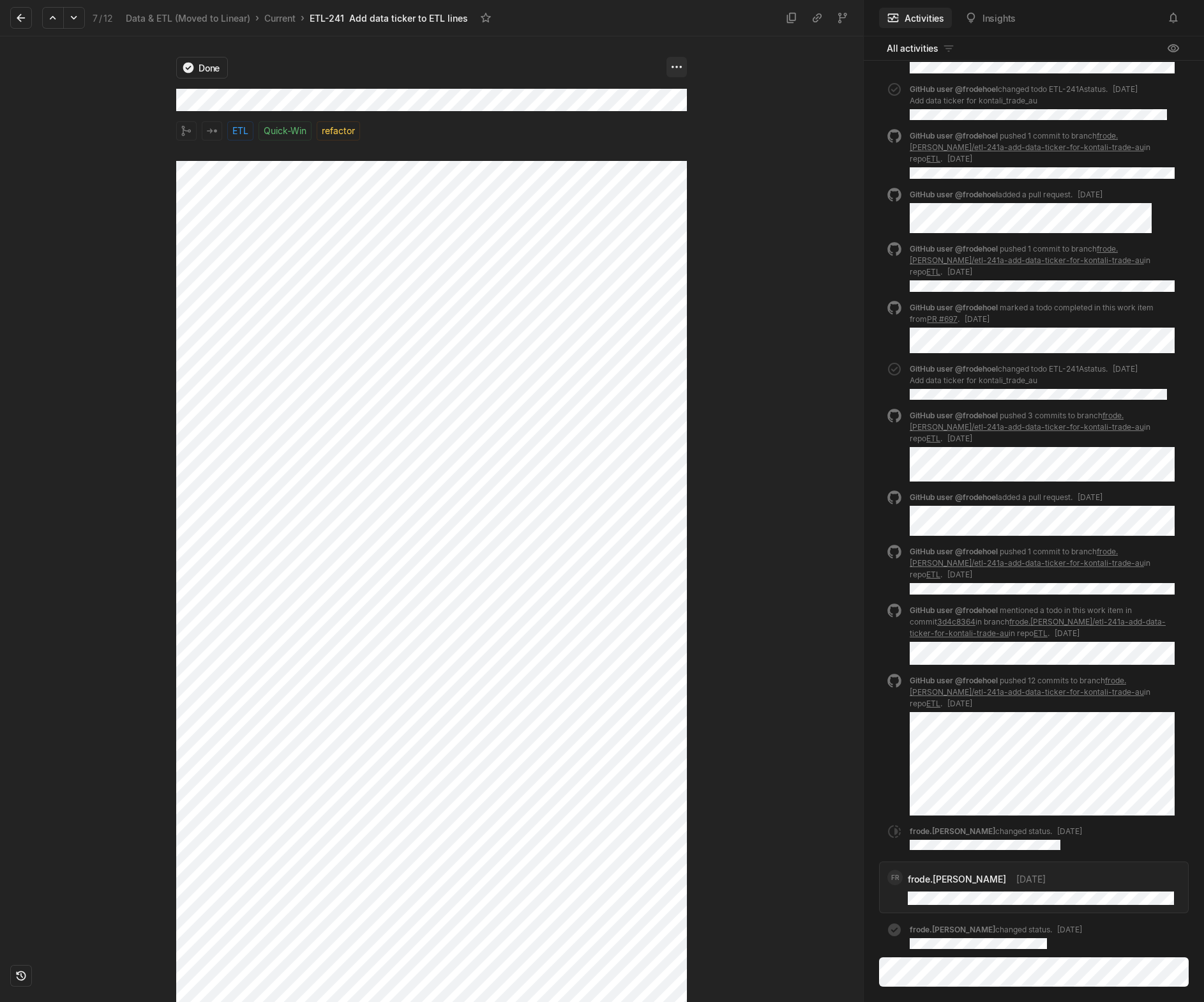
click at [682, 68] on html "Kontali Search / Updates g then u My work = Feedback g then f Roadmaps g then ⇧…" at bounding box center [602, 501] width 1204 height 1002
